Goal: Information Seeking & Learning: Learn about a topic

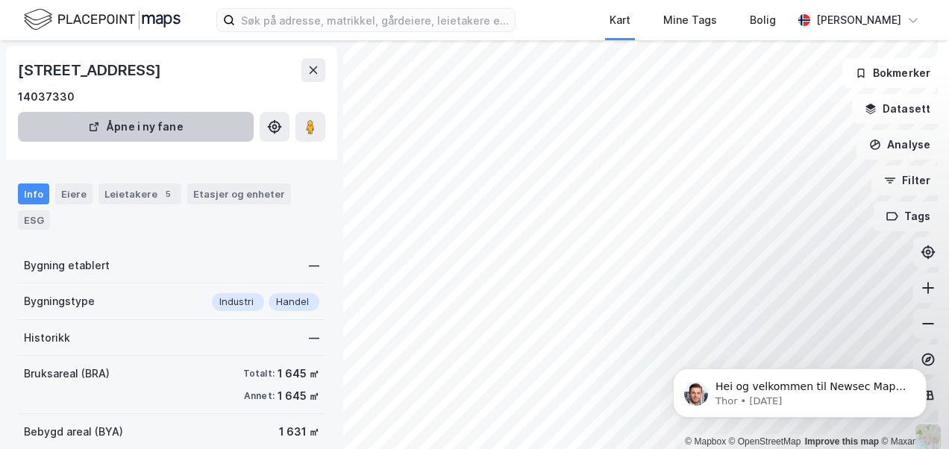
scroll to position [128, 0]
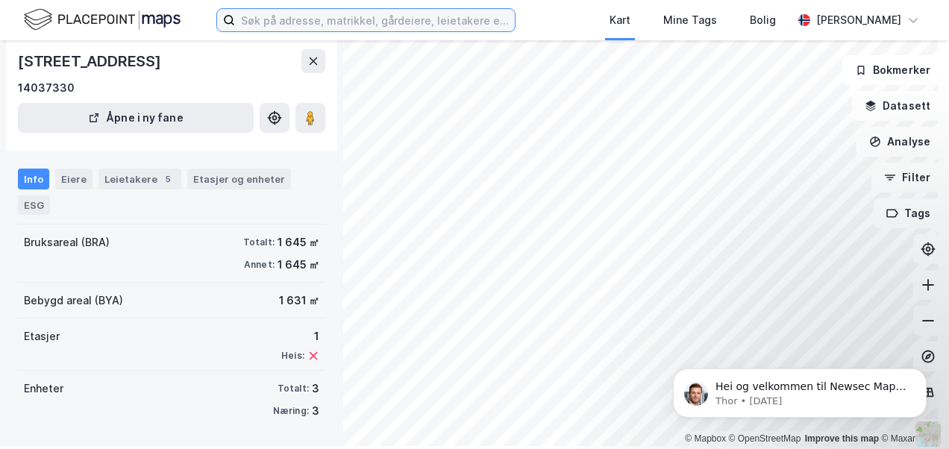
click at [281, 27] on input at bounding box center [375, 20] width 280 height 22
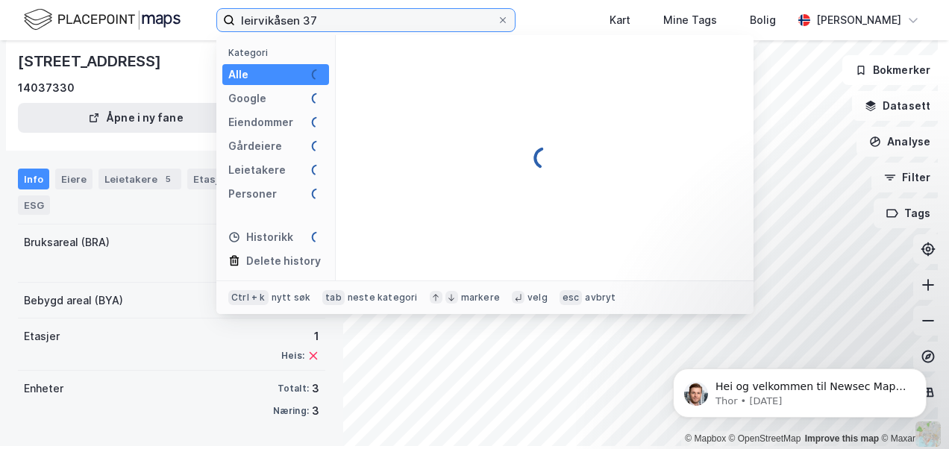
type input "leirvikåsen 37"
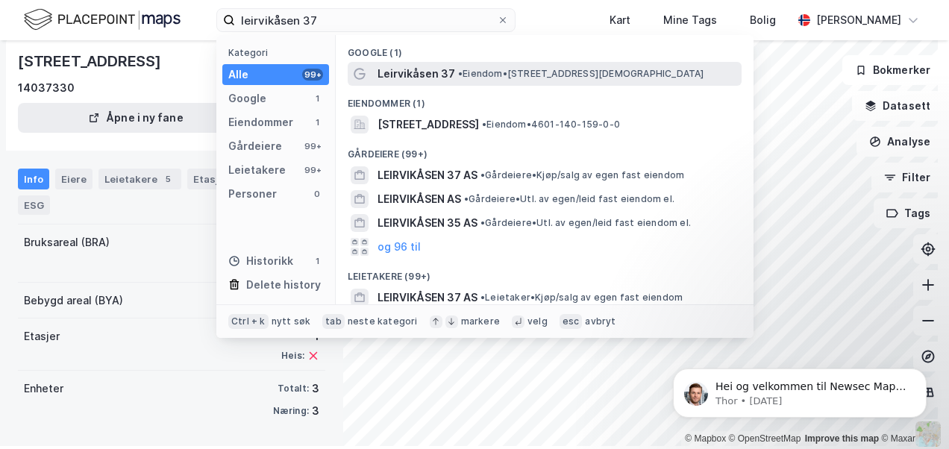
click at [411, 81] on span "Leirvikåsen 37" at bounding box center [417, 74] width 78 height 18
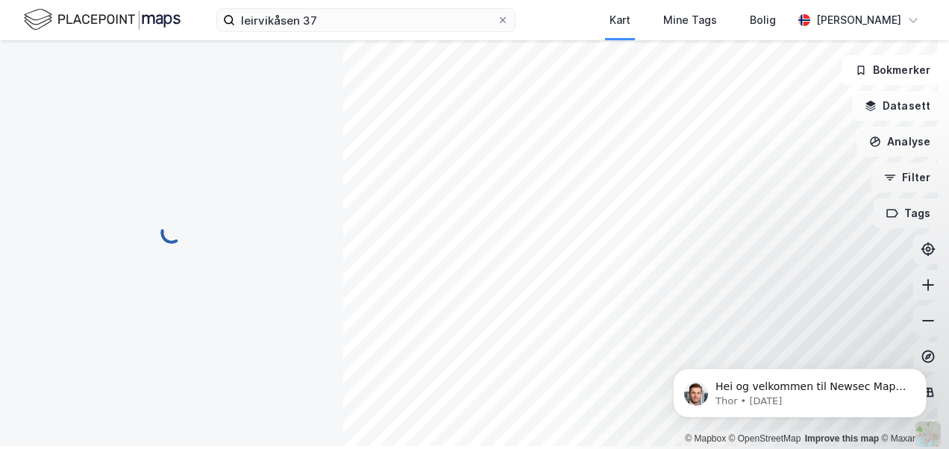
scroll to position [128, 0]
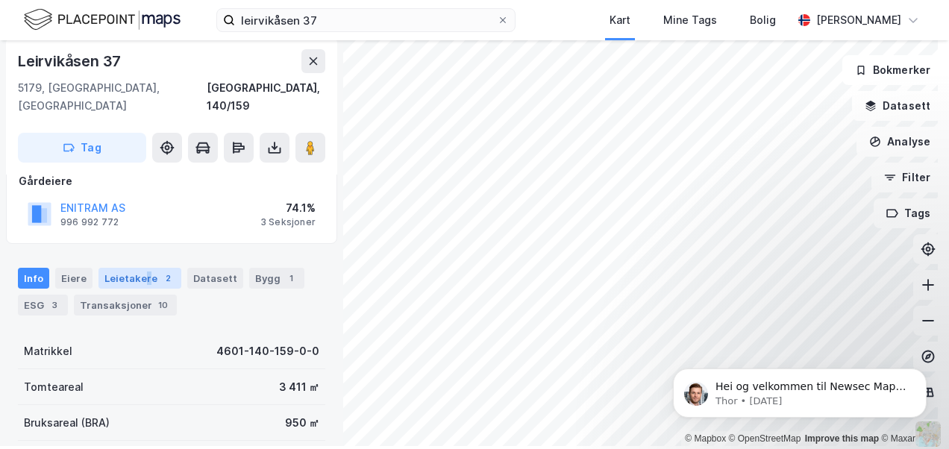
click at [143, 268] on div "Leietakere 2" at bounding box center [140, 278] width 83 height 21
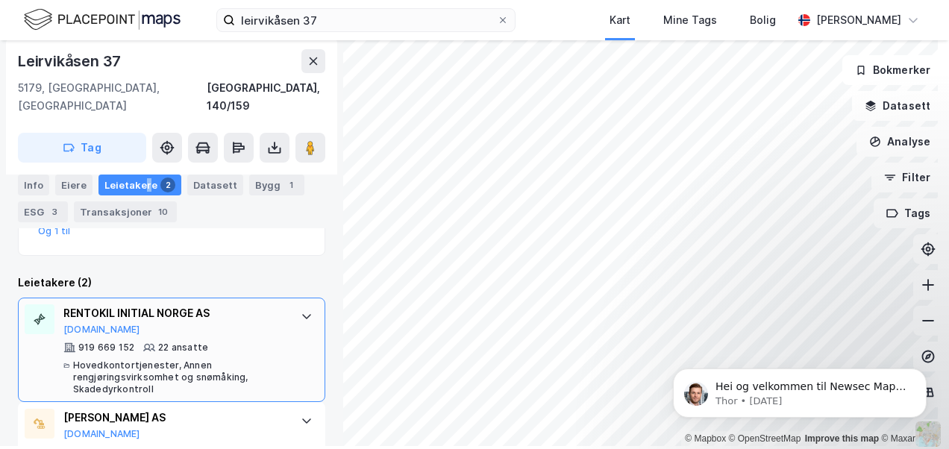
scroll to position [487, 0]
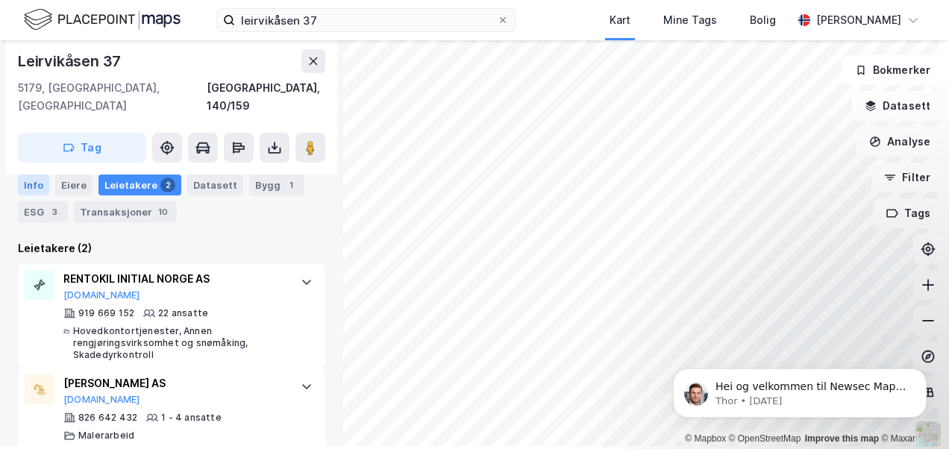
click at [36, 187] on div "Info" at bounding box center [33, 185] width 31 height 21
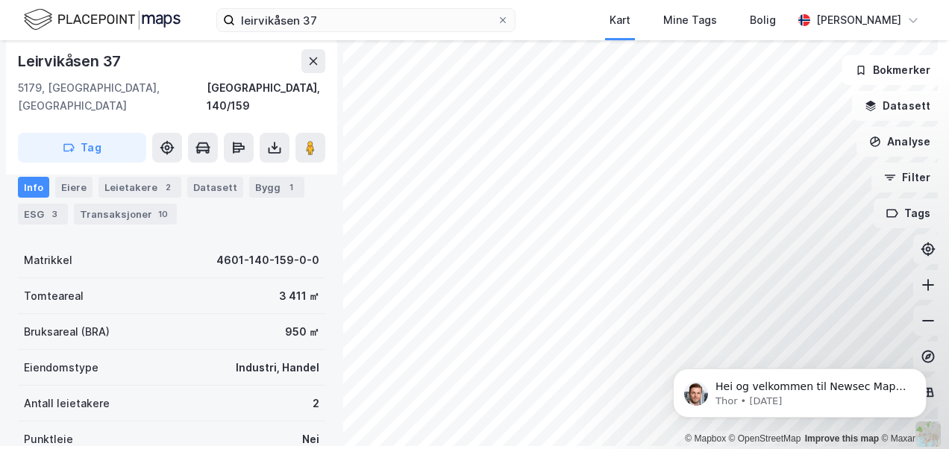
scroll to position [145, 0]
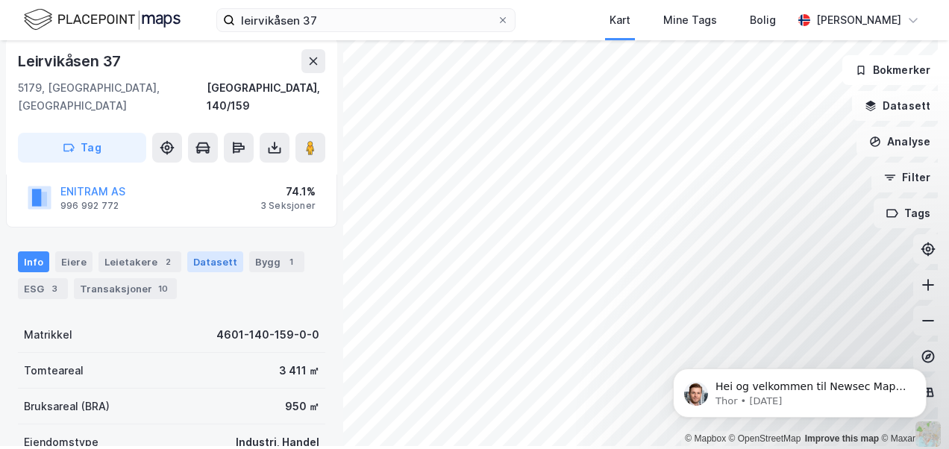
click at [203, 252] on div "Datasett" at bounding box center [215, 262] width 56 height 21
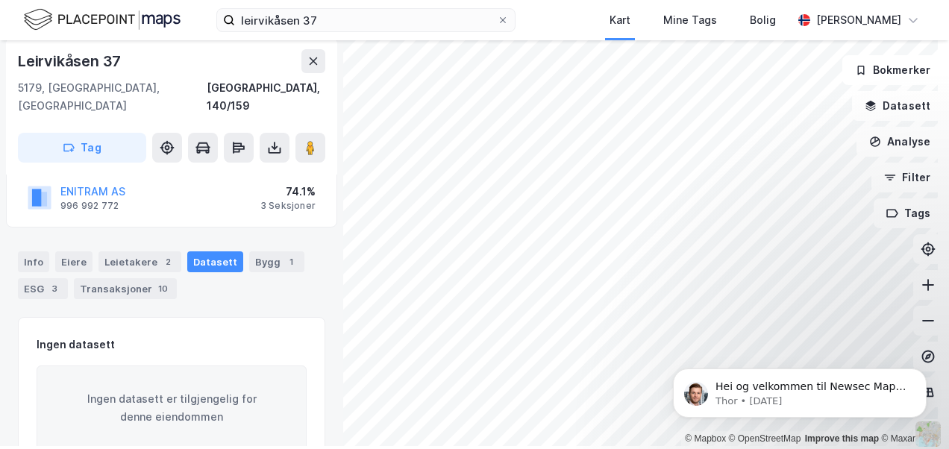
scroll to position [166, 0]
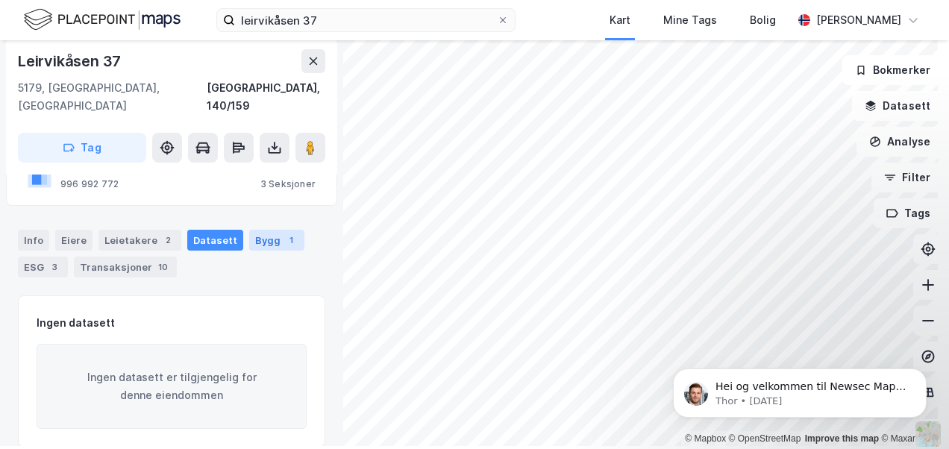
click at [259, 230] on div "Bygg 1" at bounding box center [276, 240] width 55 height 21
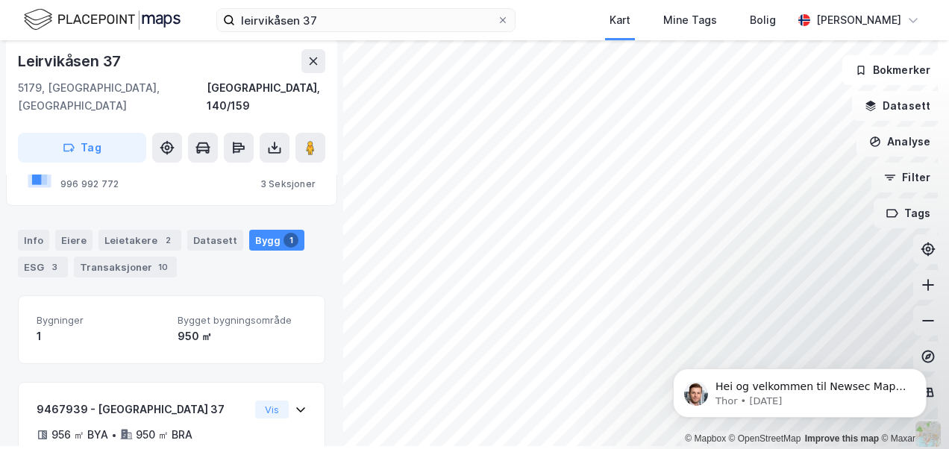
scroll to position [249, 0]
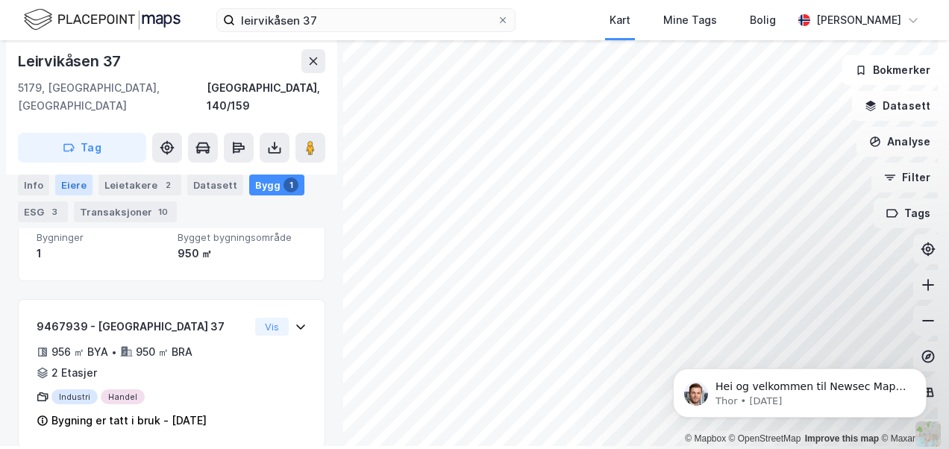
click at [70, 182] on div "Eiere" at bounding box center [73, 185] width 37 height 21
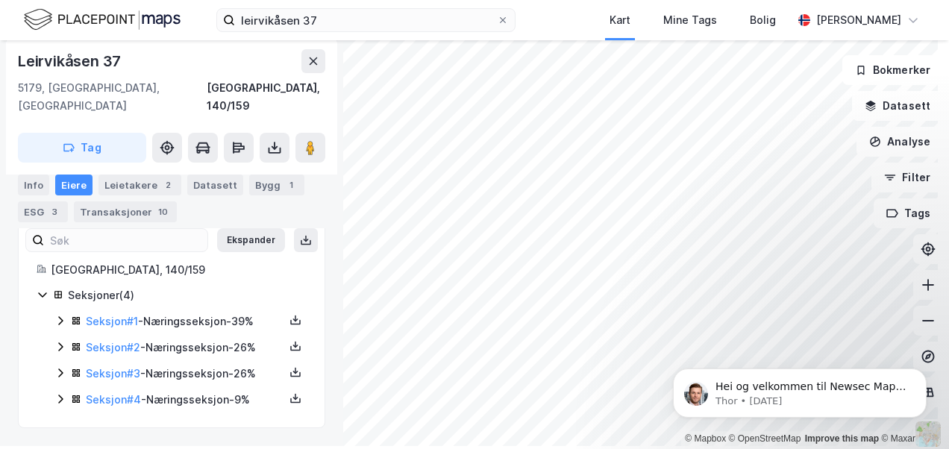
scroll to position [222, 0]
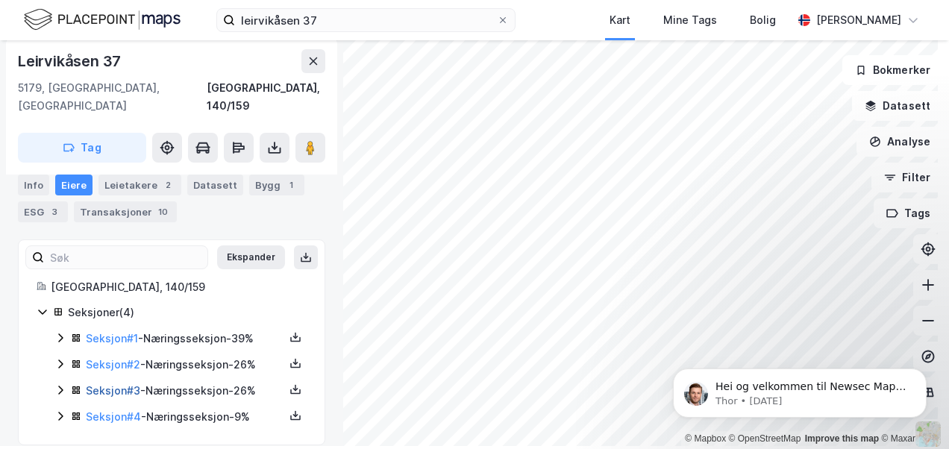
click at [113, 384] on link "Seksjon # 3" at bounding box center [113, 390] width 54 height 13
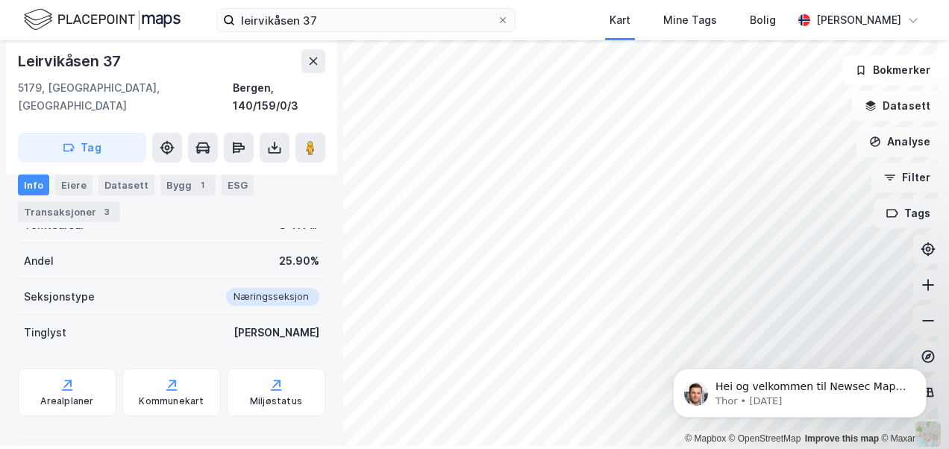
scroll to position [372, 0]
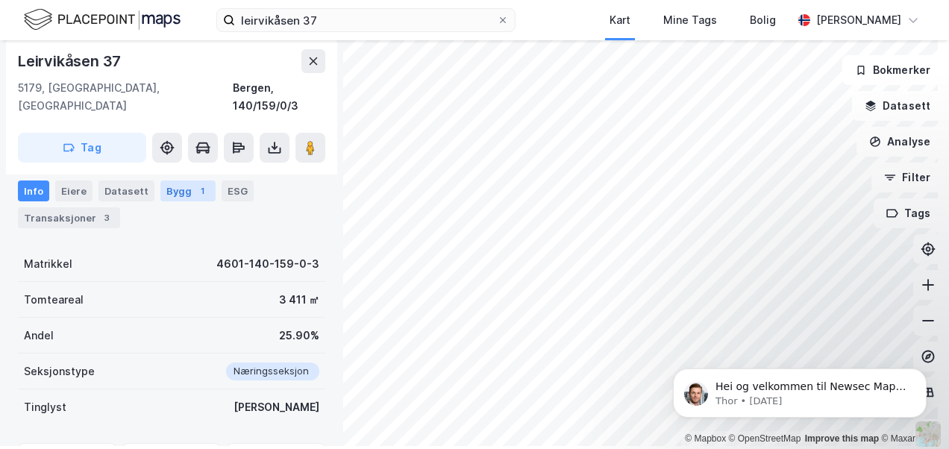
click at [163, 182] on div "Bygg 1" at bounding box center [187, 191] width 55 height 21
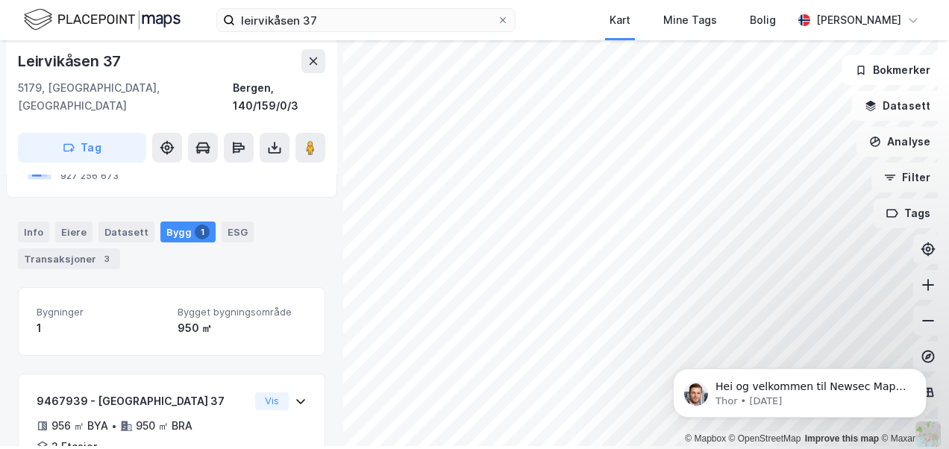
scroll to position [257, 0]
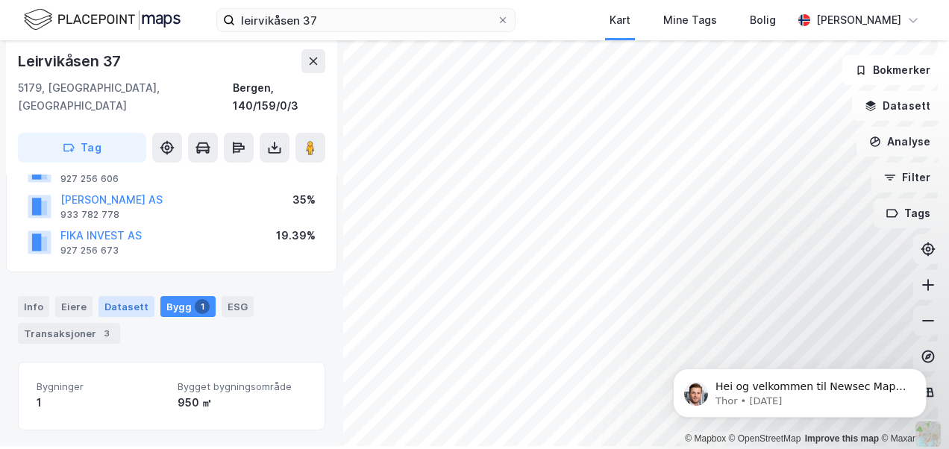
click at [118, 296] on div "Datasett" at bounding box center [127, 306] width 56 height 21
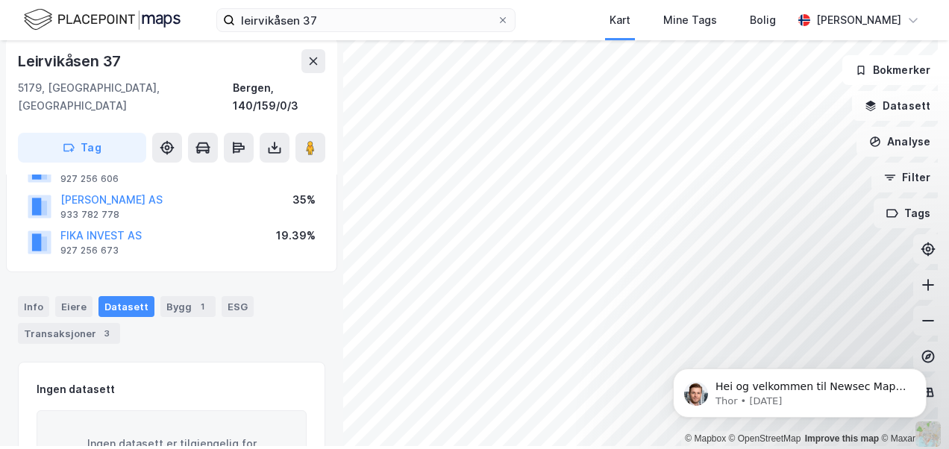
scroll to position [323, 0]
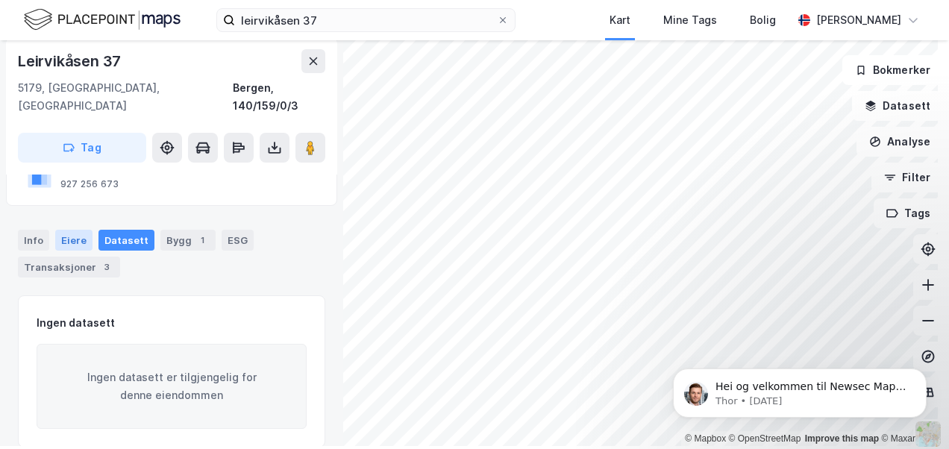
click at [66, 230] on div "Eiere" at bounding box center [73, 240] width 37 height 21
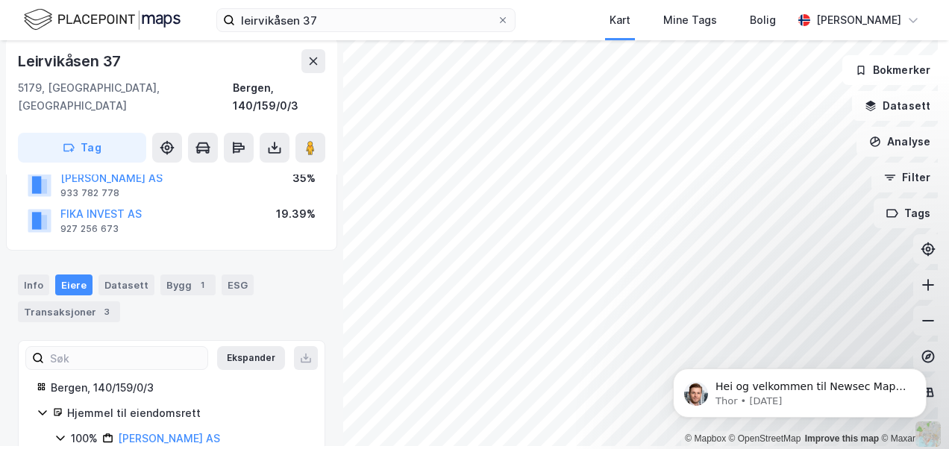
scroll to position [323, 0]
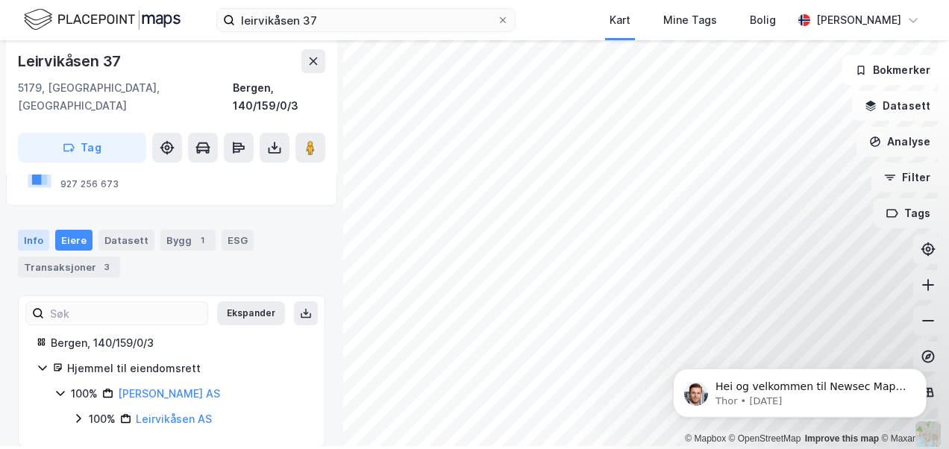
click at [37, 230] on div "Info" at bounding box center [33, 240] width 31 height 21
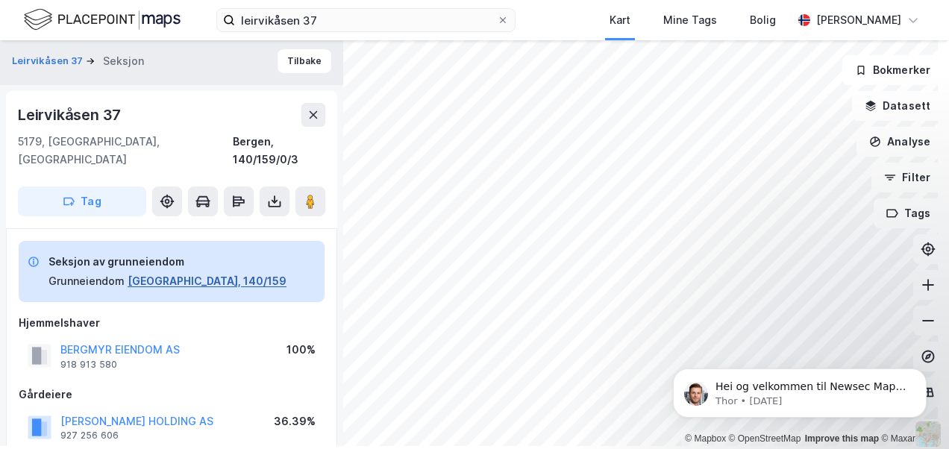
click at [179, 272] on button "[GEOGRAPHIC_DATA], 140/159" at bounding box center [207, 281] width 159 height 18
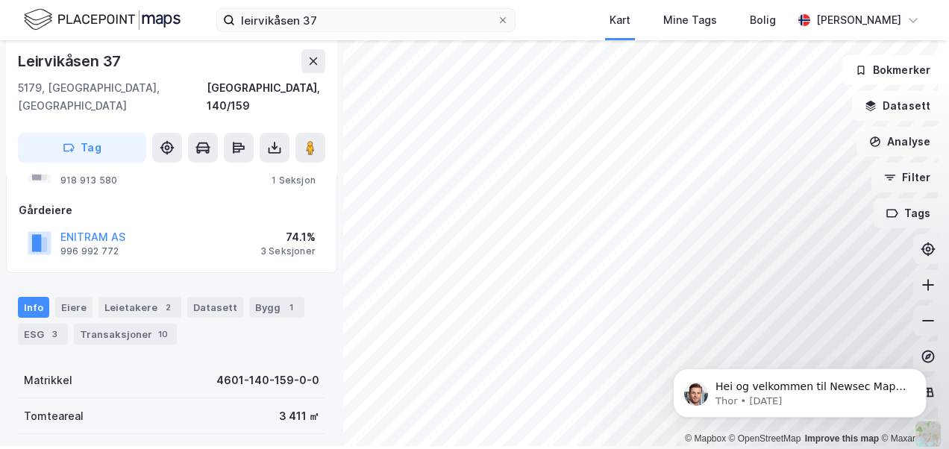
scroll to position [25, 0]
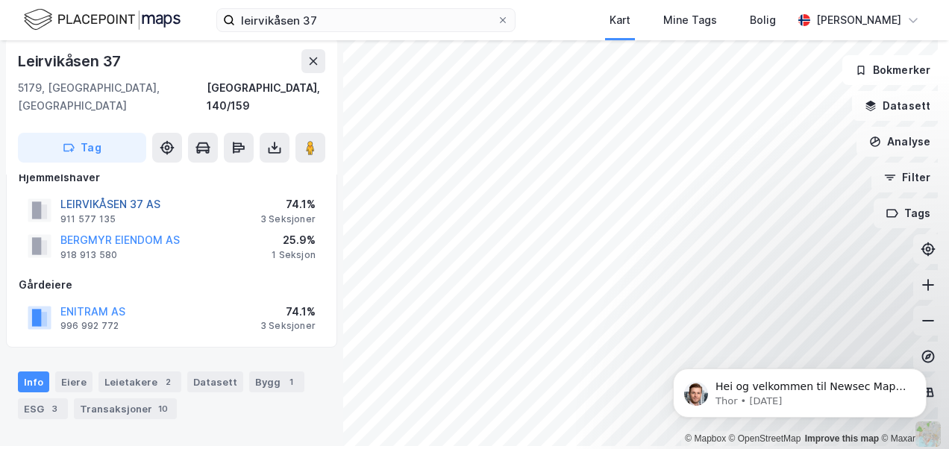
click at [0, 0] on button "LEIRVIKÅSEN 37 AS" at bounding box center [0, 0] width 0 height 0
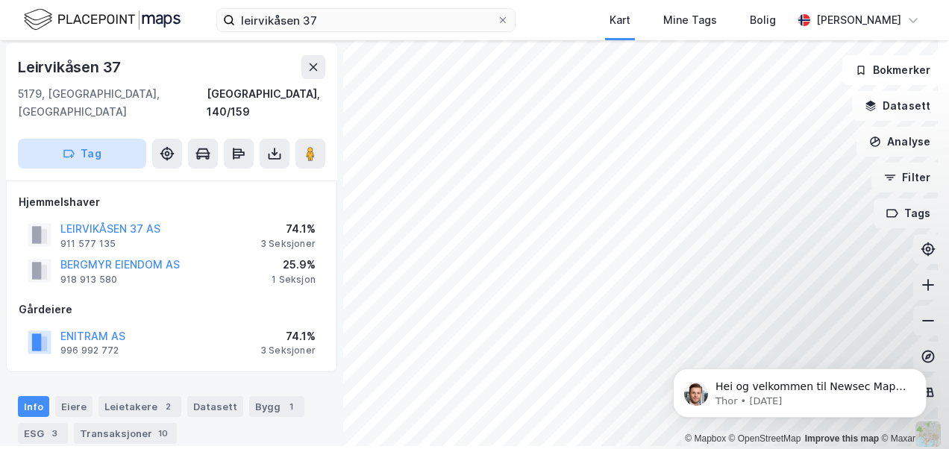
scroll to position [25, 0]
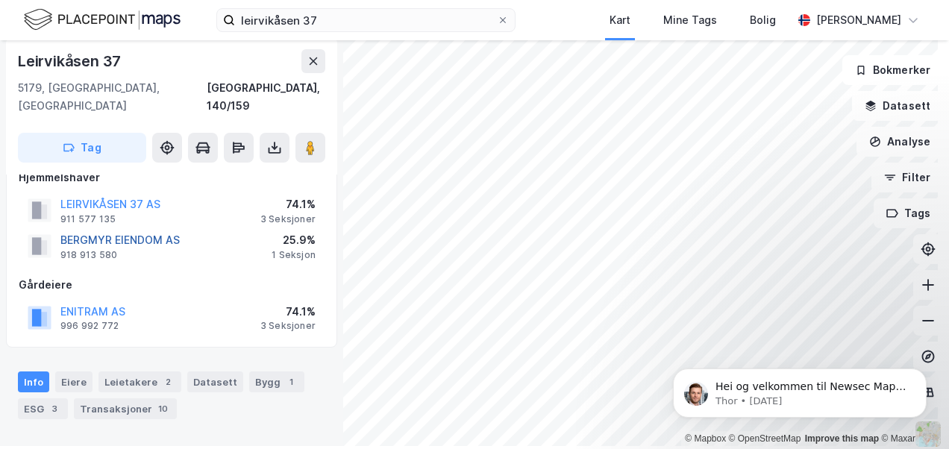
click at [0, 0] on button "BERGMYR EIENDOM AS" at bounding box center [0, 0] width 0 height 0
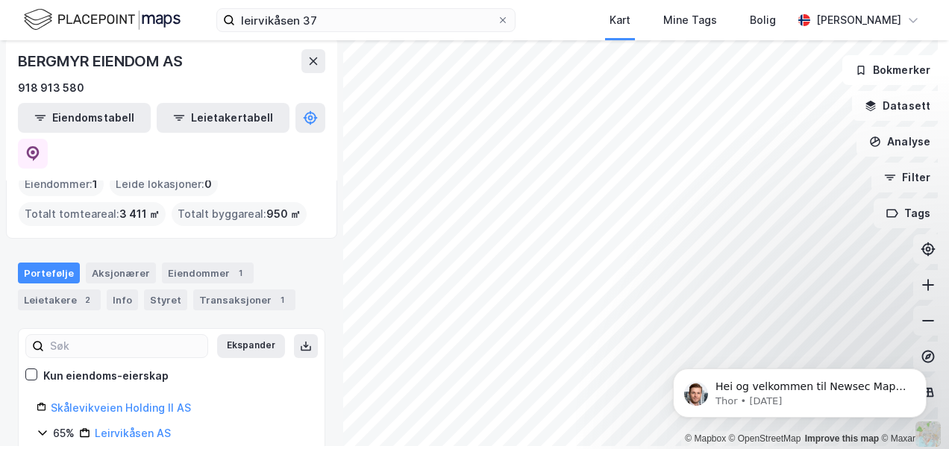
scroll to position [149, 0]
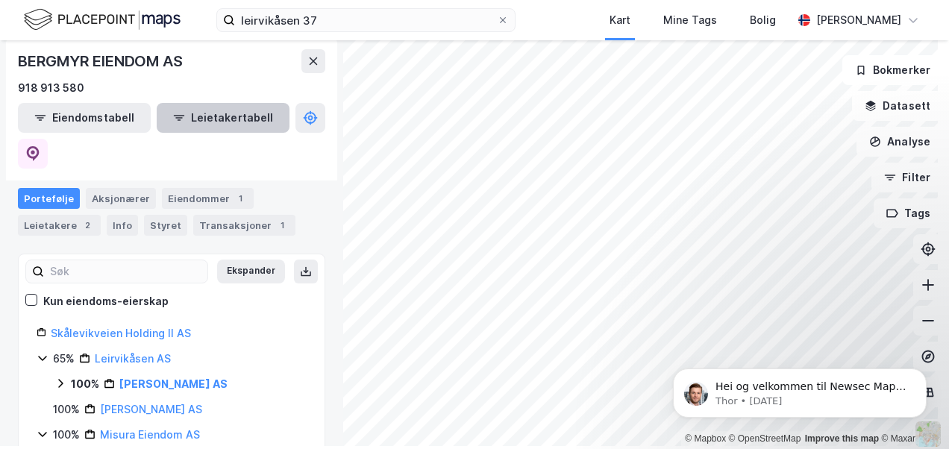
click at [188, 188] on div "Eiendommer 1" at bounding box center [208, 198] width 92 height 21
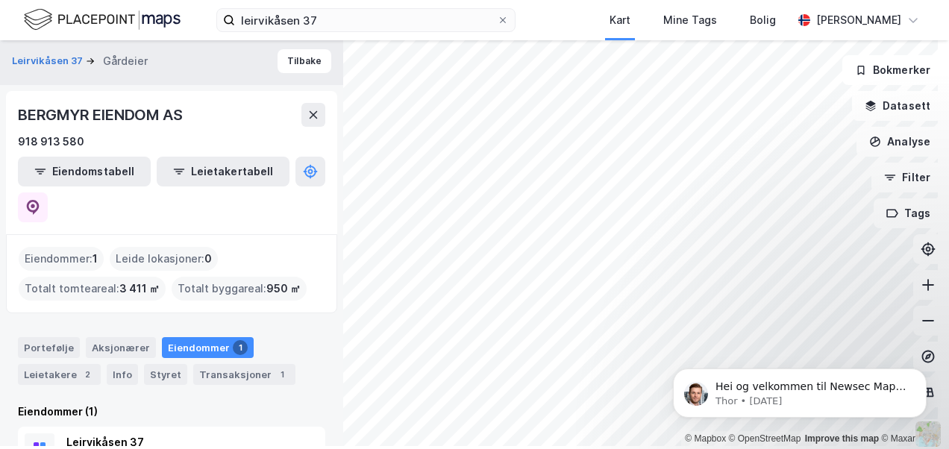
scroll to position [24, 0]
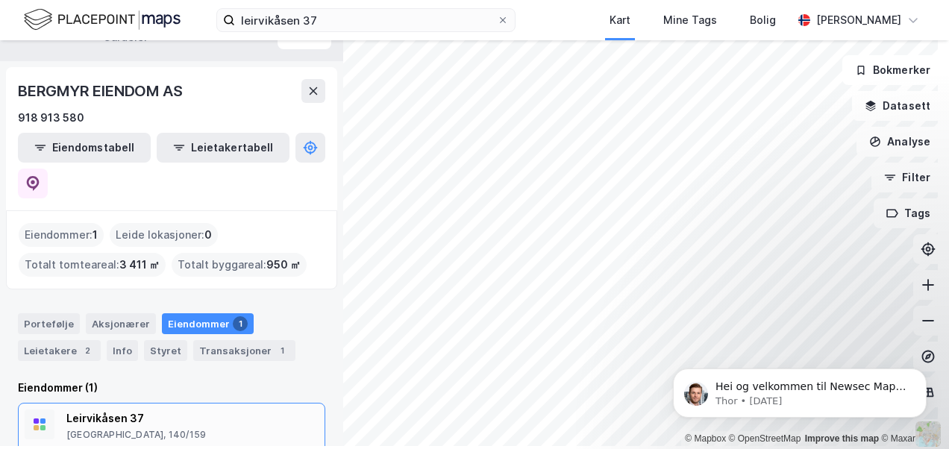
click at [237, 447] on div "2 Leietakere" at bounding box center [260, 453] width 59 height 12
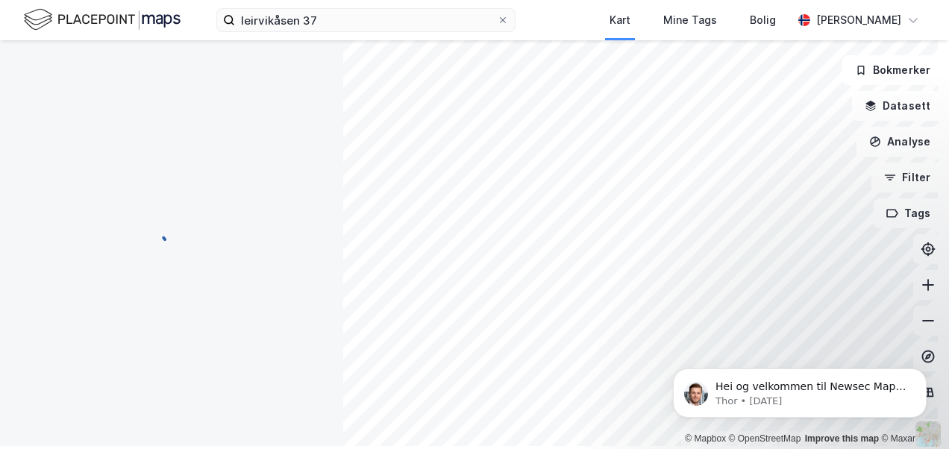
scroll to position [25, 0]
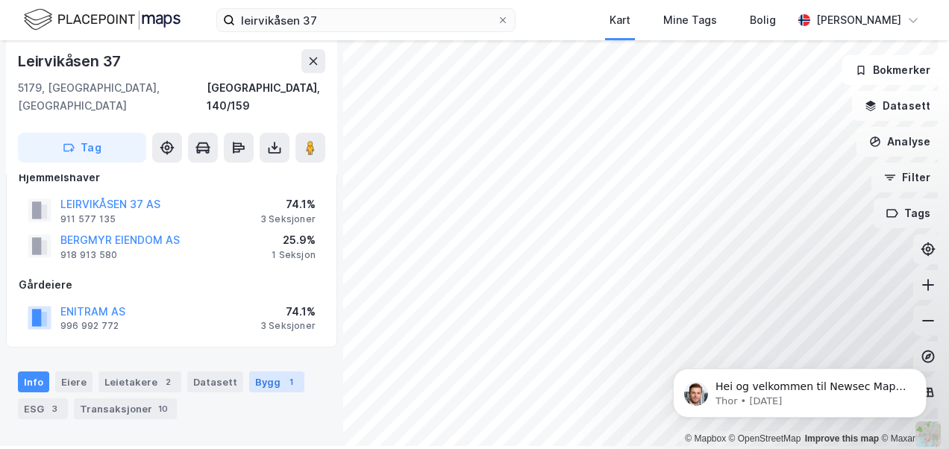
click at [257, 372] on div "Bygg 1" at bounding box center [276, 382] width 55 height 21
click at [136, 372] on div "Leietakere 2" at bounding box center [140, 382] width 83 height 21
click at [63, 372] on div "Eiere" at bounding box center [73, 382] width 37 height 21
click at [34, 372] on div "Info" at bounding box center [33, 382] width 31 height 21
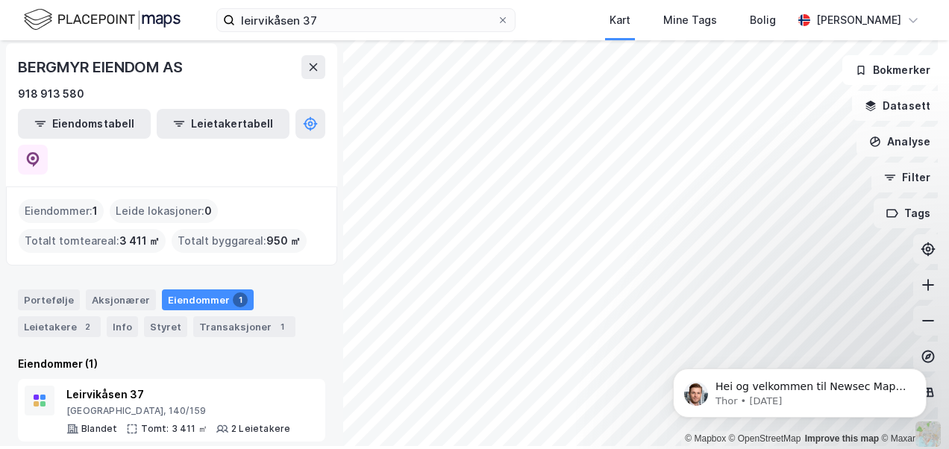
click at [811, 346] on div "Hei og velkommen til Newsec Maps, [PERSON_NAME] 🥳 Om det er du lurer på så kan …" at bounding box center [800, 324] width 275 height 187
click at [814, 346] on div "Hei og velkommen til Newsec Maps, [PERSON_NAME] 🥳 Om det er du lurer på så kan …" at bounding box center [800, 324] width 275 height 187
click at [824, 346] on div "Hei og velkommen til Newsec Maps, [PERSON_NAME] 🥳 Om det er du lurer på så kan …" at bounding box center [800, 324] width 275 height 187
drag, startPoint x: 869, startPoint y: 325, endPoint x: 867, endPoint y: 316, distance: 9.8
click at [867, 324] on div "Hei og velkommen til Newsec Maps, [PERSON_NAME] 🥳 Om det er du lurer på så kan …" at bounding box center [800, 324] width 275 height 187
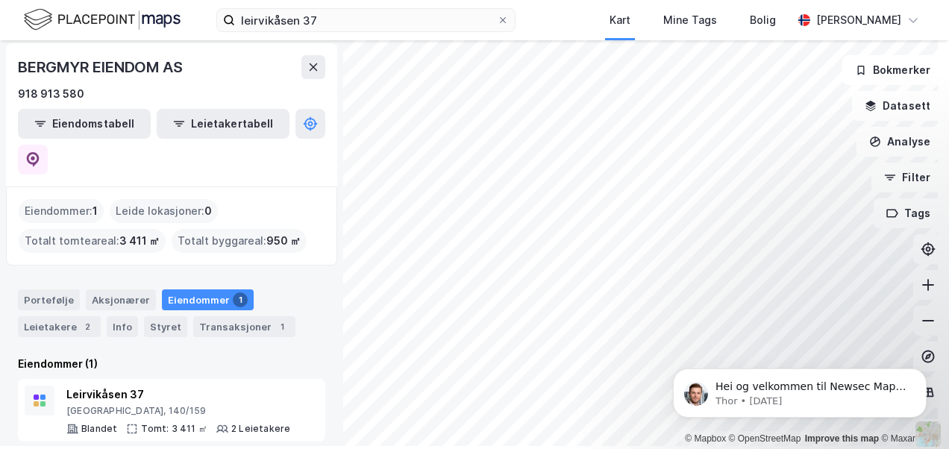
click at [911, 316] on div "Hei og velkommen til Newsec Maps, [PERSON_NAME] 🥳 Om det er du lurer på så kan …" at bounding box center [800, 324] width 275 height 187
click at [910, 318] on div "Hei og velkommen til Newsec Maps, [PERSON_NAME] 🥳 Om det er du lurer på så kan …" at bounding box center [800, 324] width 275 height 187
click at [910, 321] on div "Hei og velkommen til Newsec Maps, [PERSON_NAME] 🥳 Om det er du lurer på så kan …" at bounding box center [800, 324] width 275 height 187
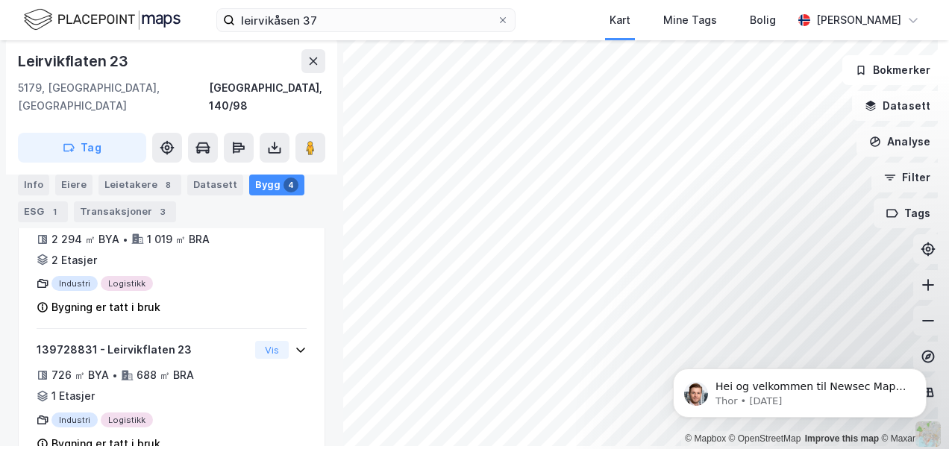
scroll to position [326, 0]
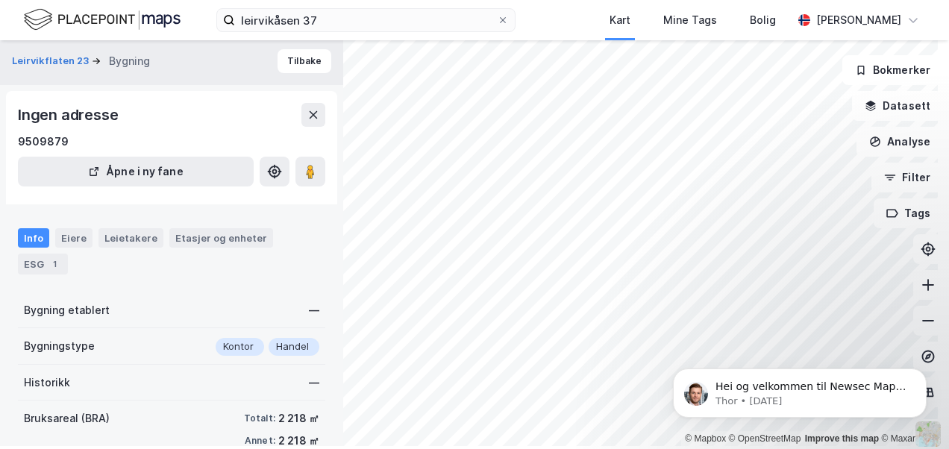
scroll to position [176, 0]
